Goal: Task Accomplishment & Management: Manage account settings

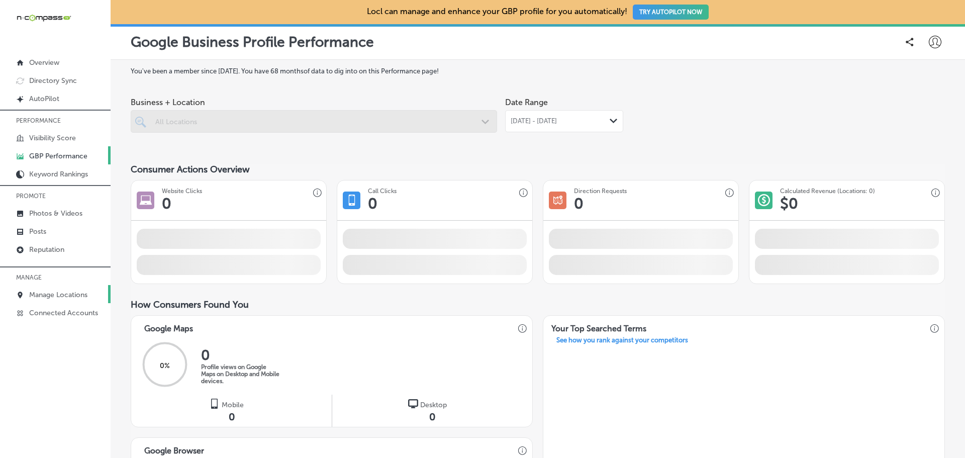
click at [68, 291] on p "Manage Locations" at bounding box center [58, 294] width 58 height 9
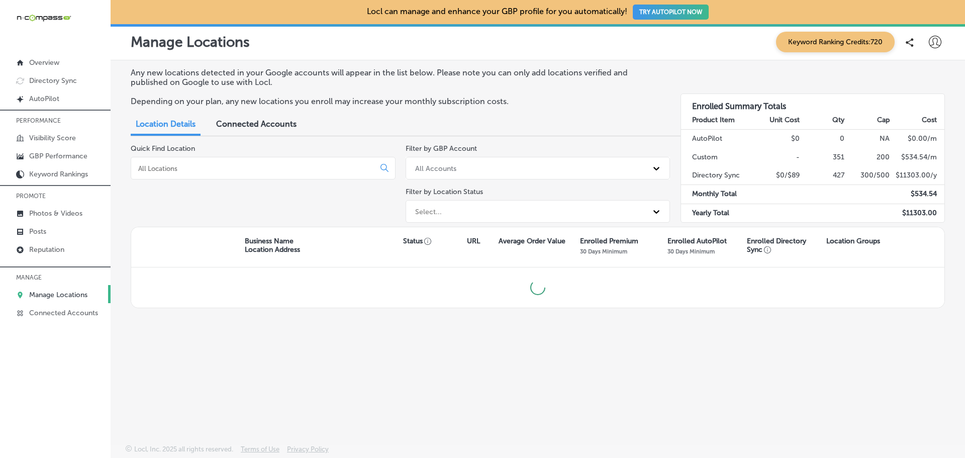
click at [212, 172] on input at bounding box center [254, 168] width 235 height 9
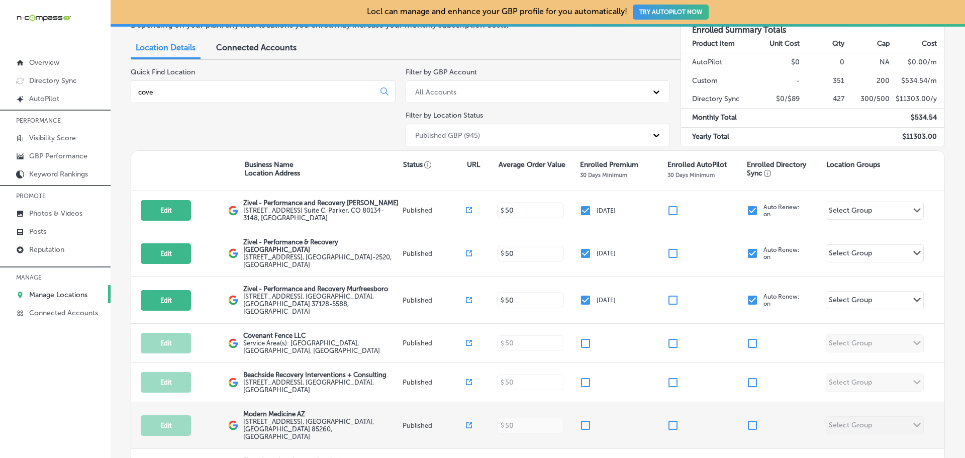
scroll to position [100, 0]
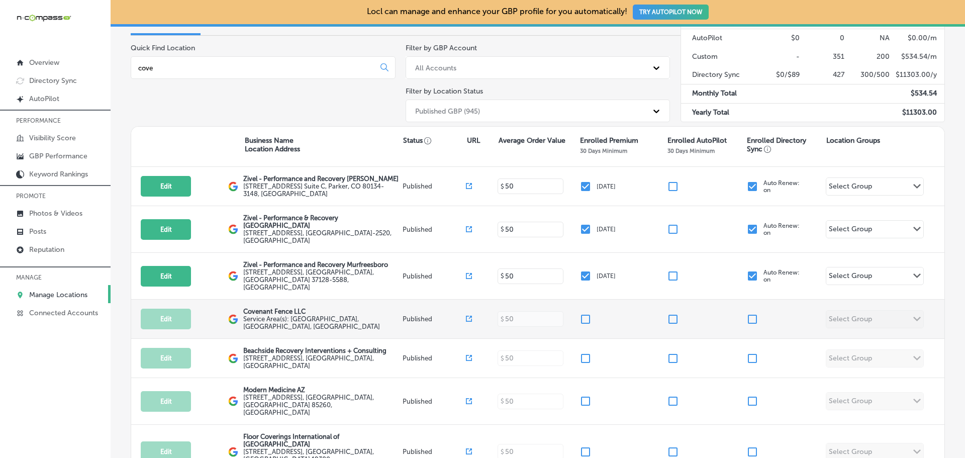
type input "cove"
click at [582, 313] on input "checkbox" at bounding box center [585, 319] width 12 height 12
checkbox input "true"
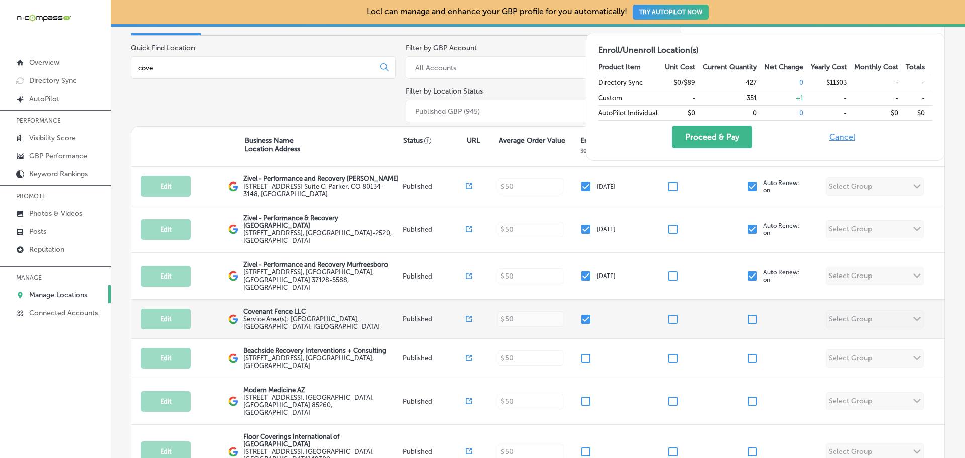
click at [747, 313] on input "checkbox" at bounding box center [752, 319] width 12 height 12
checkbox input "true"
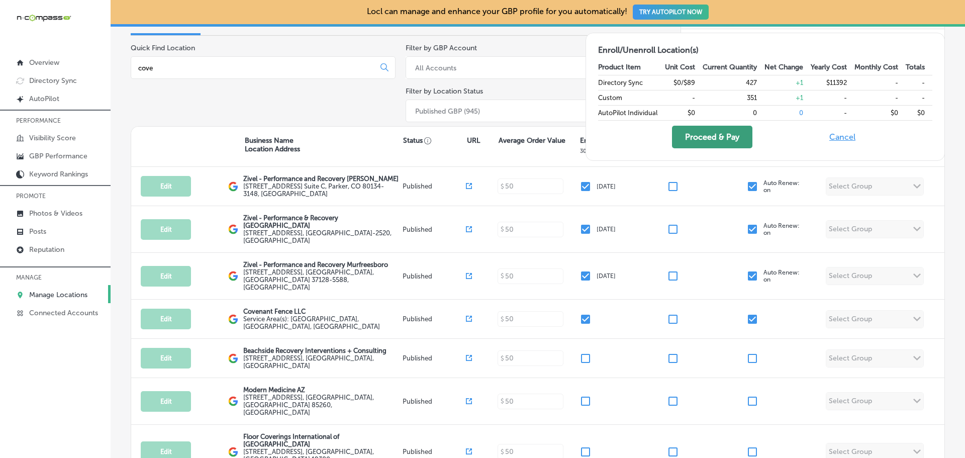
click at [704, 134] on button "Proceed & Pay" at bounding box center [712, 137] width 80 height 23
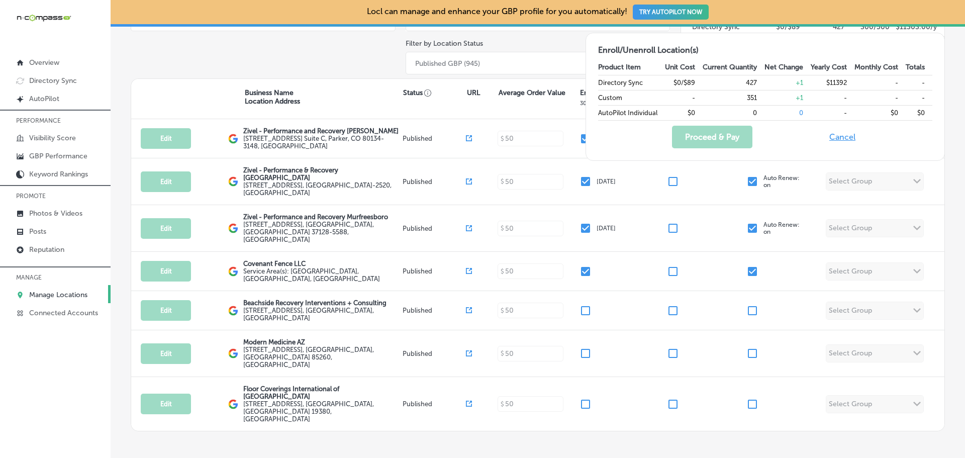
scroll to position [0, 0]
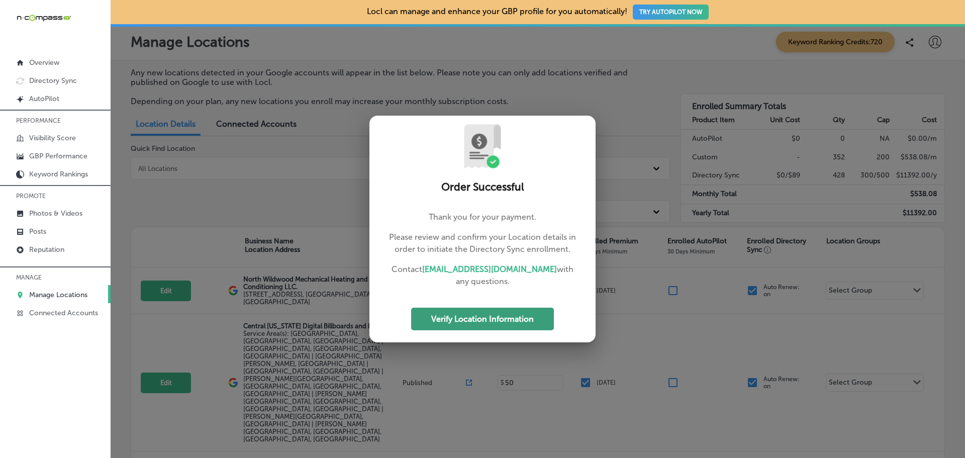
click at [496, 323] on button "Verify Location Information" at bounding box center [482, 318] width 143 height 23
select select "US"
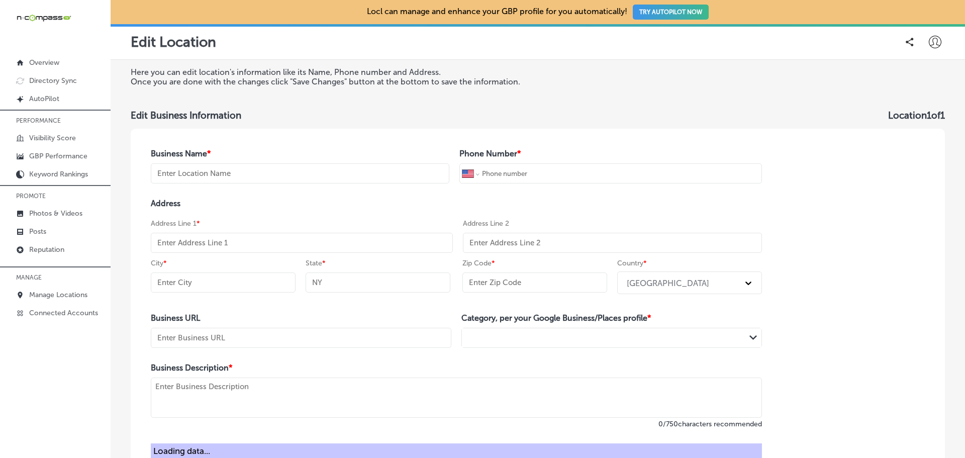
type input "Covenant Fence LLC"
type input "[PHONE_NUMBER]"
type input "[URL][DOMAIN_NAME]"
type textarea "At Covenant Fence, we take pride in being your neighborhood’s go-to experts for…"
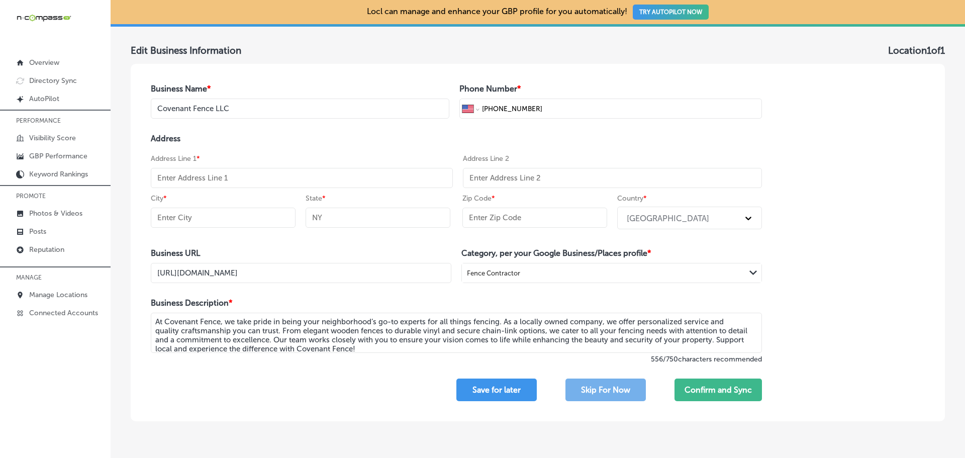
scroll to position [96, 0]
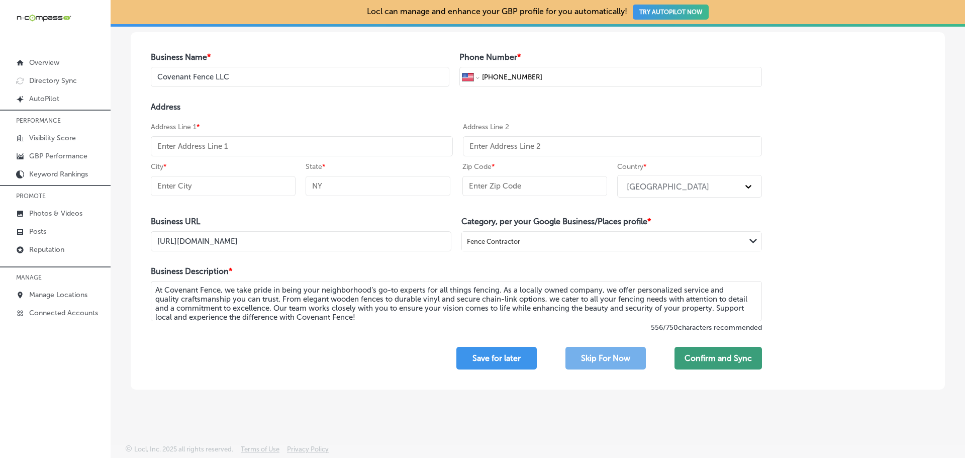
click at [706, 357] on button "Confirm and Sync" at bounding box center [717, 358] width 87 height 23
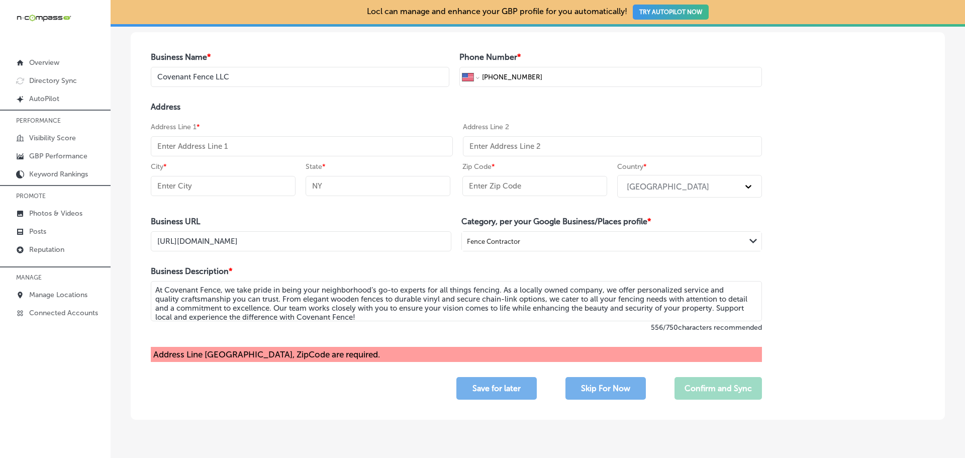
select select "US"
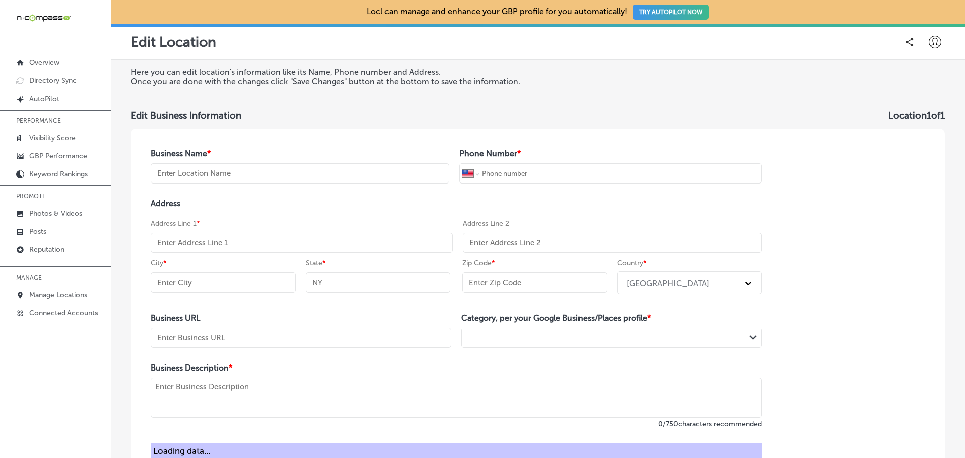
type input "Covenant Fence LLC"
type input "[PHONE_NUMBER]"
type input "[URL][DOMAIN_NAME]"
type textarea "At Covenant Fence, we take pride in being your neighborhood’s go-to experts for…"
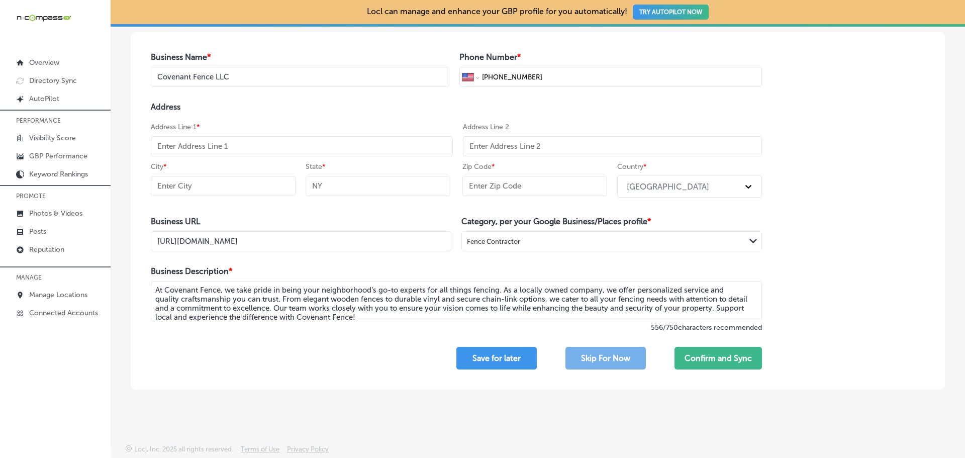
select select "US"
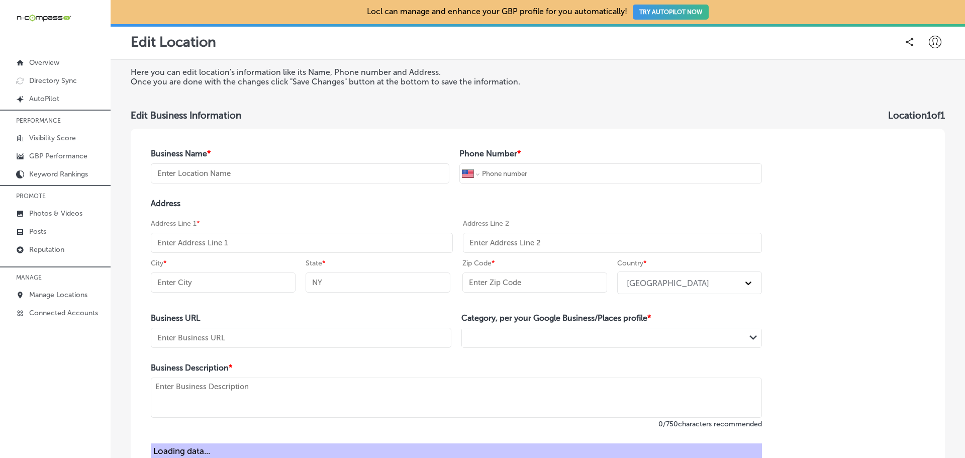
type input "Covenant Fence LLC"
type input "[PHONE_NUMBER]"
type input "[URL][DOMAIN_NAME]"
type textarea "At Covenant Fence, we take pride in being your neighborhood’s go-to experts for…"
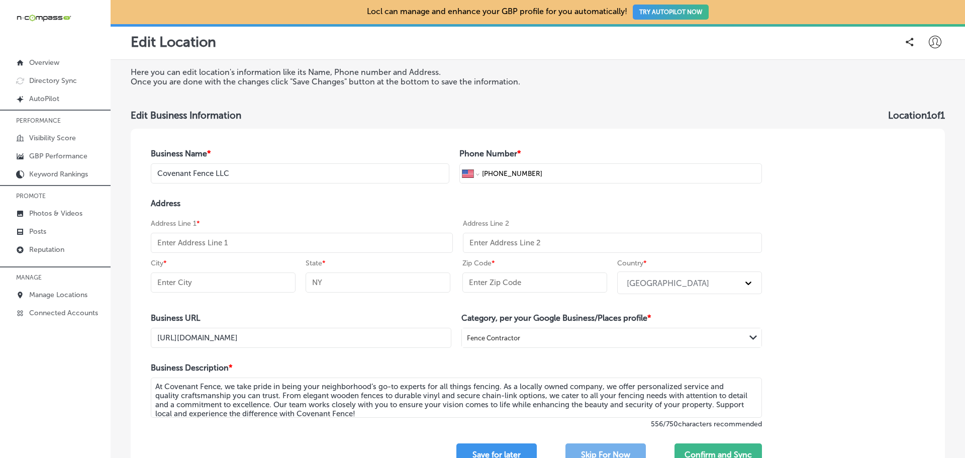
click at [184, 242] on input "text" at bounding box center [302, 243] width 302 height 20
paste input "[STREET_ADDRESS]"
type input "[STREET_ADDRESS]"
click at [202, 282] on input "text" at bounding box center [223, 282] width 145 height 20
type input "Columbia"
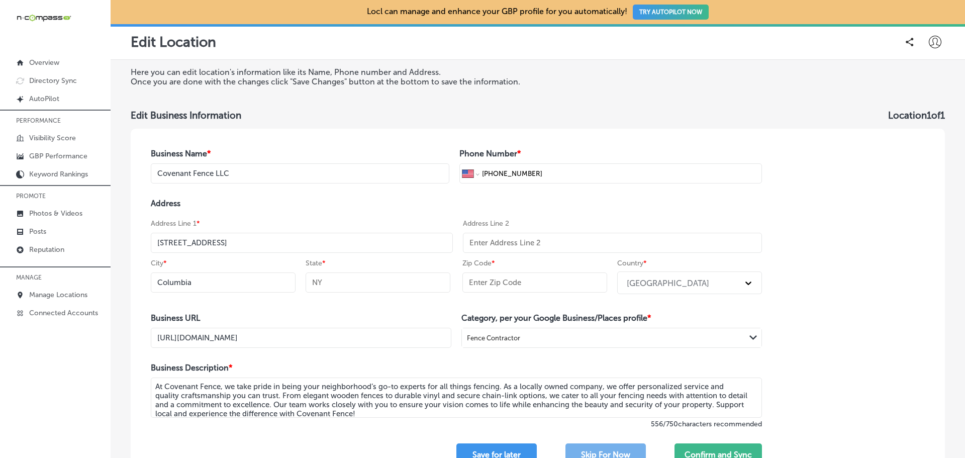
click at [347, 280] on input "text" at bounding box center [377, 282] width 145 height 20
drag, startPoint x: 347, startPoint y: 280, endPoint x: 289, endPoint y: 282, distance: 58.3
click at [289, 282] on div "City * Columbia State *" at bounding box center [300, 278] width 299 height 40
click at [324, 285] on input "text" at bounding box center [377, 282] width 145 height 20
click at [326, 282] on input "text" at bounding box center [377, 282] width 145 height 20
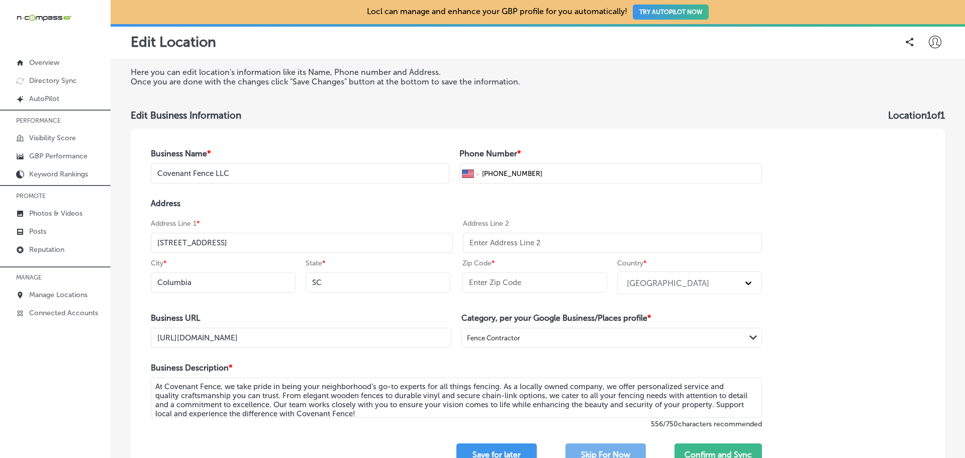
type input "SC"
click at [399, 310] on div "Business Name * Covenant Fence LLC Phone Number * International [GEOGRAPHIC_DAT…" at bounding box center [456, 307] width 651 height 357
click at [181, 244] on input "[STREET_ADDRESS]" at bounding box center [302, 243] width 302 height 20
click at [217, 242] on input "[STREET_ADDRESS]" at bounding box center [302, 243] width 302 height 20
click at [221, 244] on input "[STREET_ADDRESS]" at bounding box center [302, 243] width 302 height 20
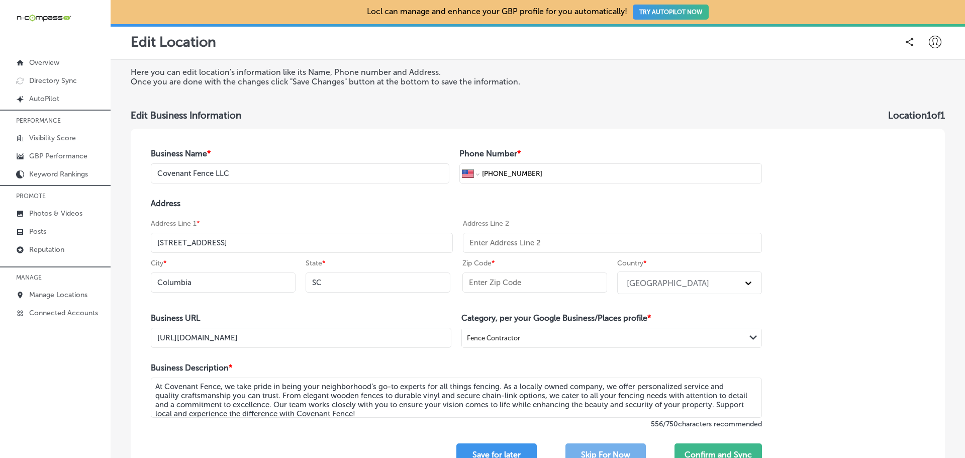
type input "[STREET_ADDRESS]"
click at [489, 287] on input "text" at bounding box center [534, 282] width 145 height 20
paste input "29204"
type input "29204"
click at [891, 303] on div "Business Name * Covenant Fence LLC Phone Number * International [GEOGRAPHIC_DAT…" at bounding box center [538, 307] width 814 height 357
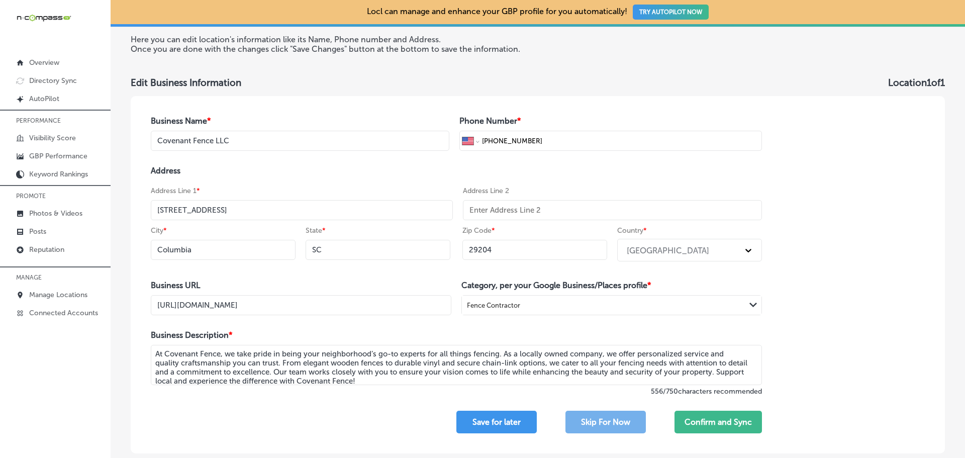
scroll to position [50, 0]
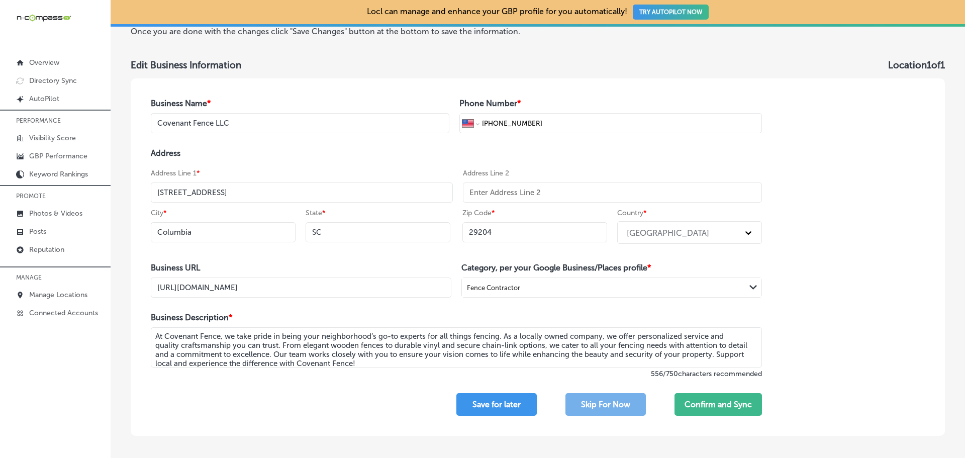
click at [206, 231] on input "Columbia" at bounding box center [223, 232] width 145 height 20
click at [237, 253] on div "Business Name * Covenant Fence LLC Phone Number * International [GEOGRAPHIC_DAT…" at bounding box center [456, 256] width 651 height 357
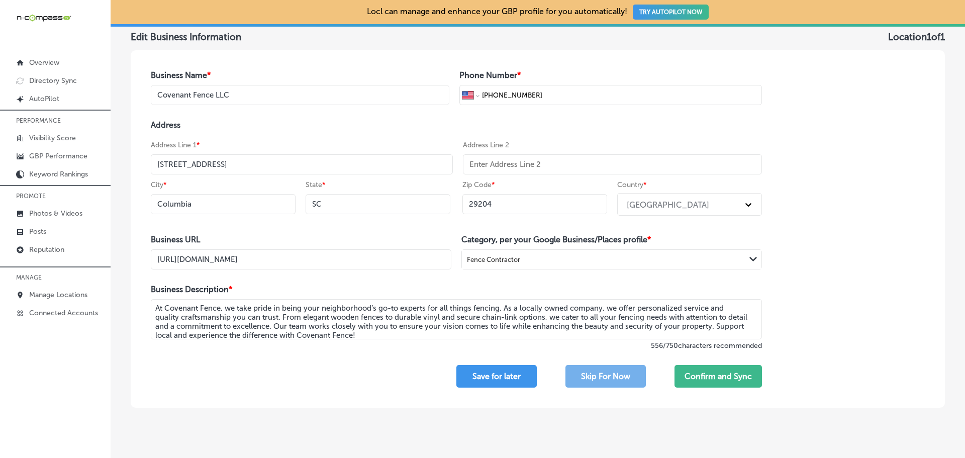
scroll to position [96, 0]
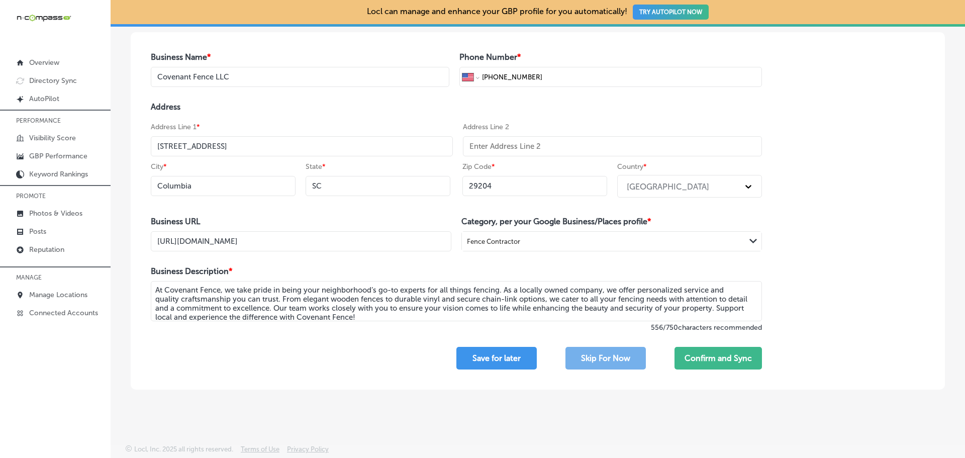
click at [419, 312] on textarea "At Covenant Fence, we take pride in being your neighborhood’s go-to experts for…" at bounding box center [456, 301] width 611 height 40
click at [408, 313] on textarea "At Covenant Fence, we take pride in being your neighborhood’s go-to experts for…" at bounding box center [456, 301] width 611 height 40
click at [400, 318] on textarea "At Covenant Fence, we take pride in being your neighborhood’s go-to experts for…" at bounding box center [456, 301] width 611 height 40
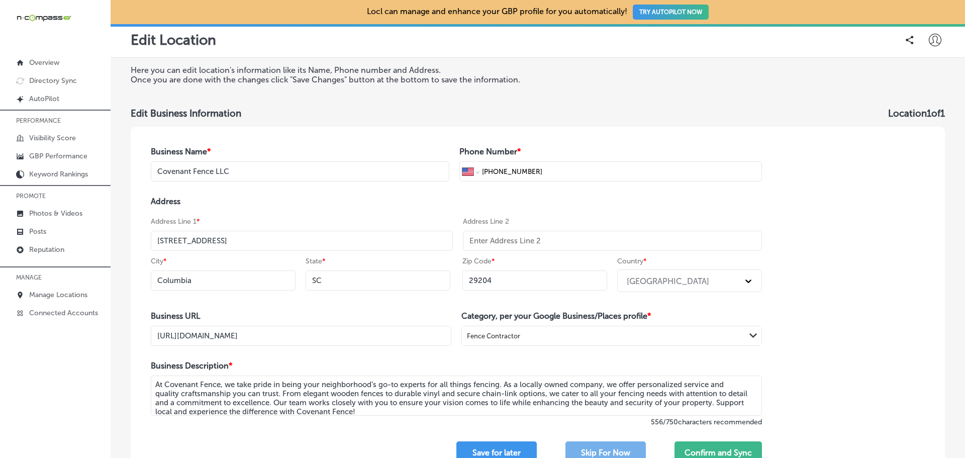
scroll to position [0, 0]
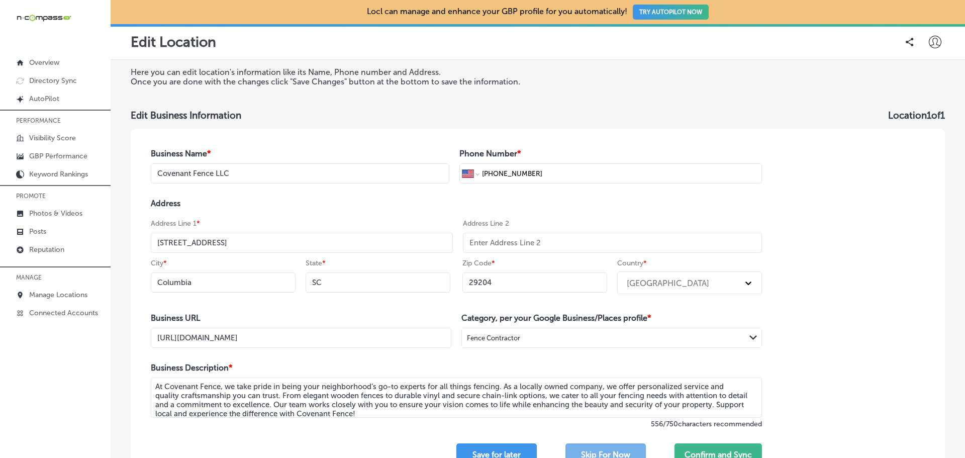
click at [314, 244] on input "[STREET_ADDRESS]" at bounding box center [302, 243] width 302 height 20
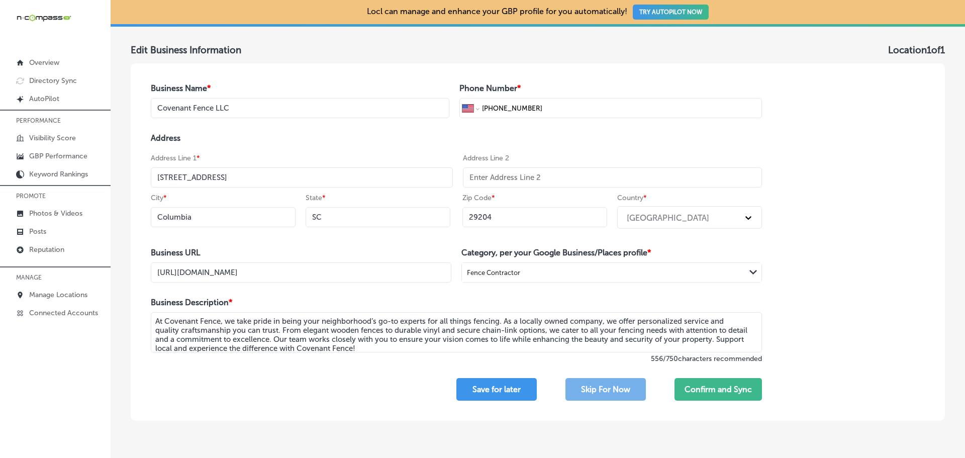
scroll to position [96, 0]
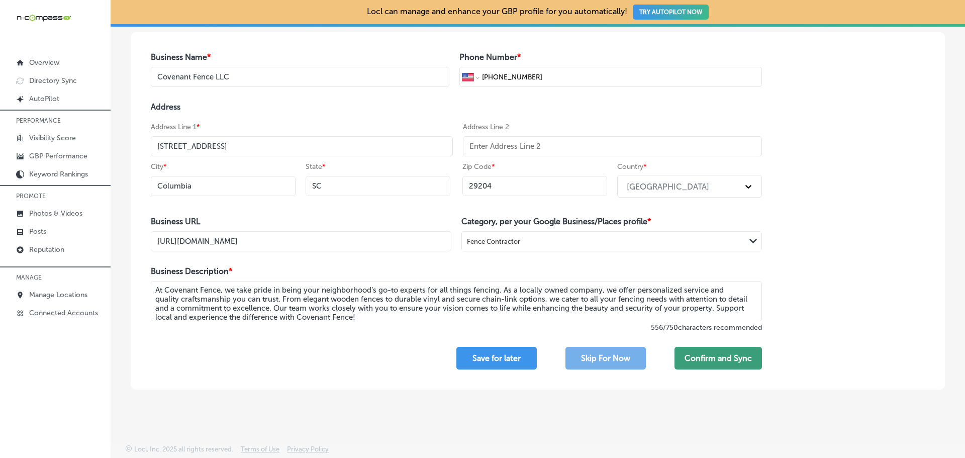
click at [708, 358] on button "Confirm and Sync" at bounding box center [717, 358] width 87 height 23
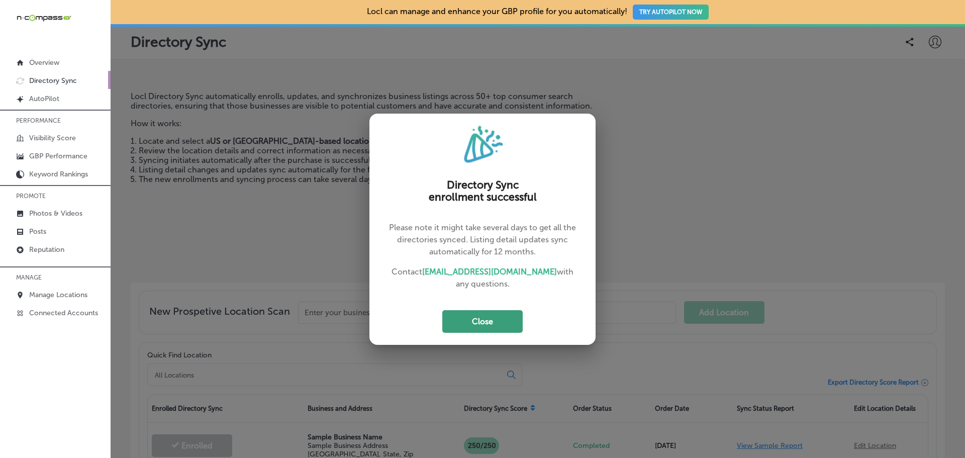
click at [483, 317] on button "Close" at bounding box center [482, 321] width 80 height 23
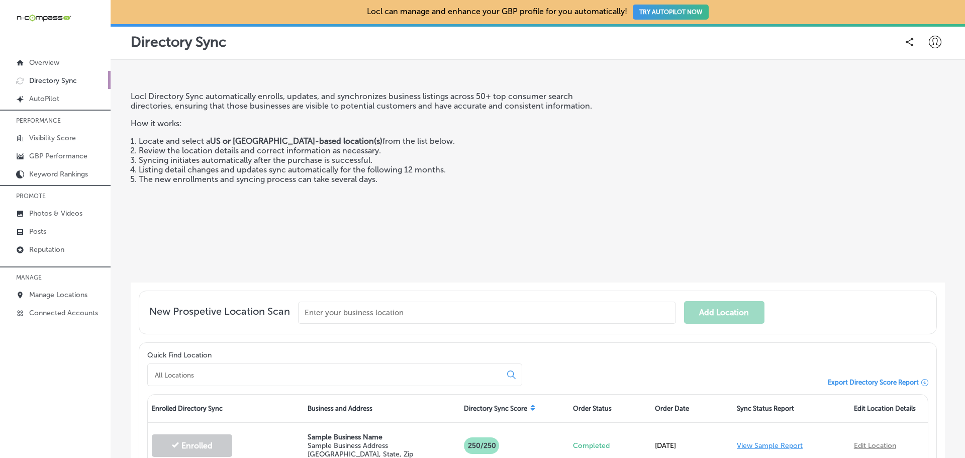
click at [932, 41] on icon at bounding box center [934, 42] width 13 height 13
click at [924, 77] on p "My Account" at bounding box center [920, 78] width 45 height 12
select select "US"
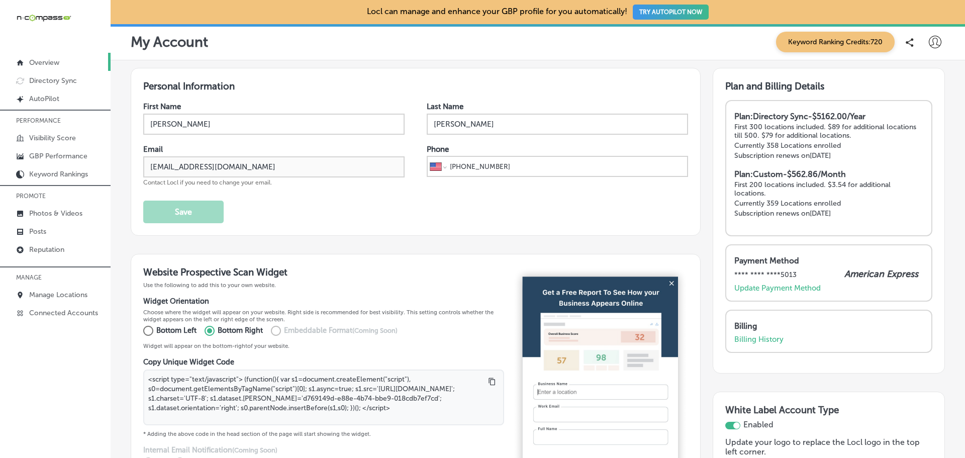
click at [49, 60] on p "Overview" at bounding box center [44, 62] width 30 height 9
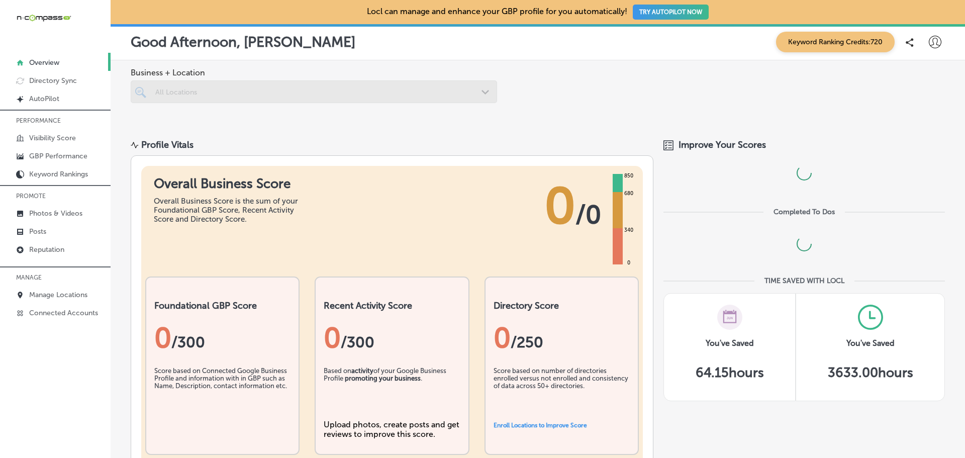
click at [928, 44] on icon at bounding box center [934, 42] width 13 height 13
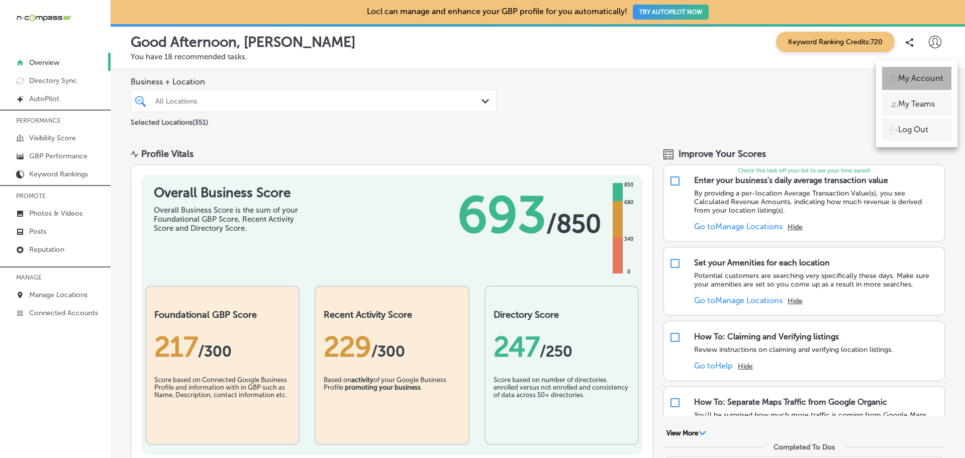
click at [920, 78] on p "My Account" at bounding box center [920, 78] width 45 height 12
select select "US"
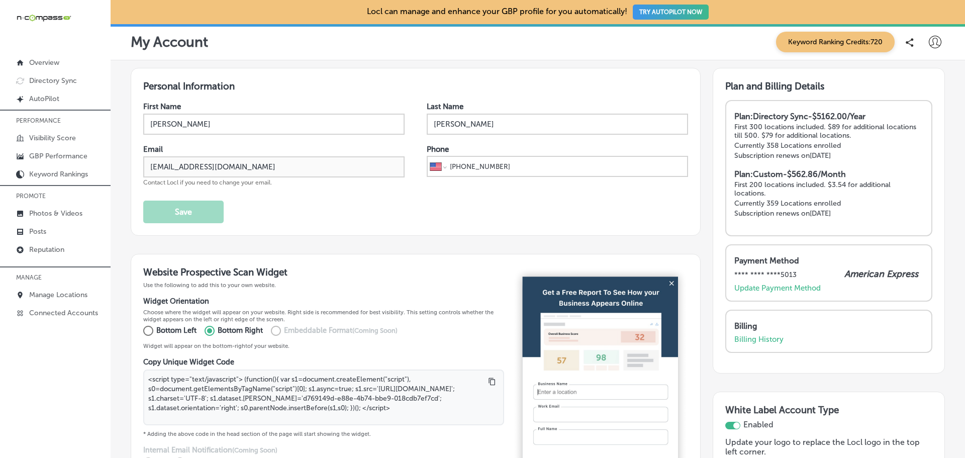
click at [928, 46] on icon at bounding box center [934, 42] width 13 height 13
click at [918, 105] on p "My Teams" at bounding box center [916, 104] width 37 height 12
